Goal: Task Accomplishment & Management: Use online tool/utility

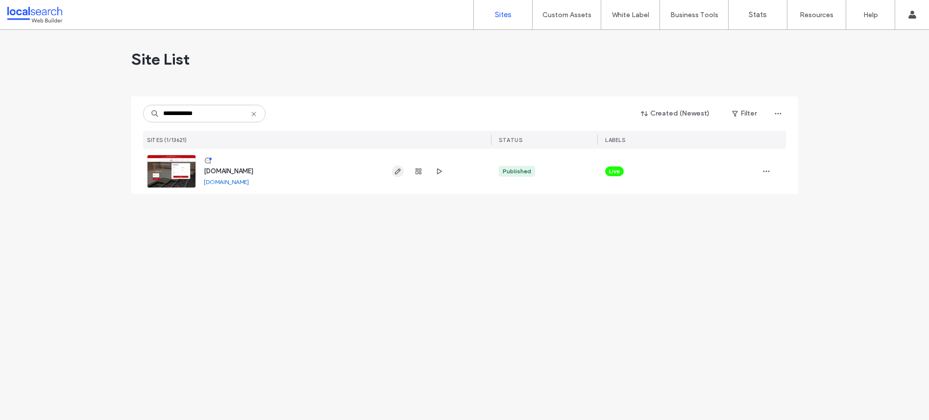
type input "**********"
click at [394, 171] on icon "button" at bounding box center [398, 172] width 8 height 8
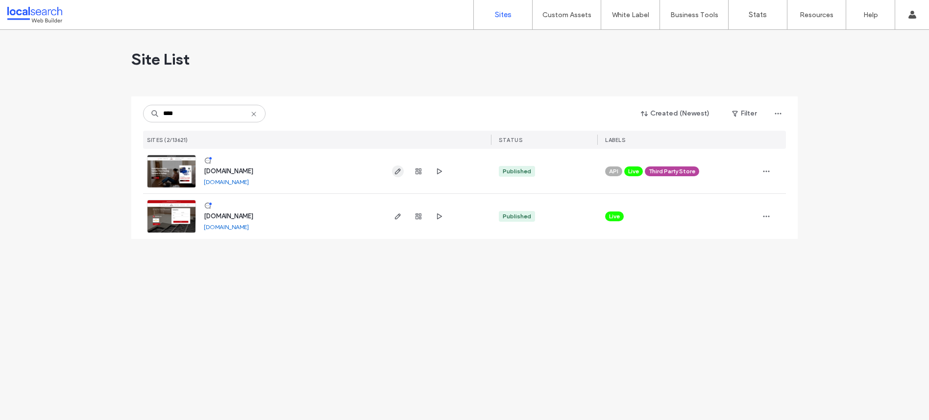
type input "****"
click at [399, 170] on use "button" at bounding box center [398, 172] width 6 height 6
